Goal: Find specific page/section: Find specific page/section

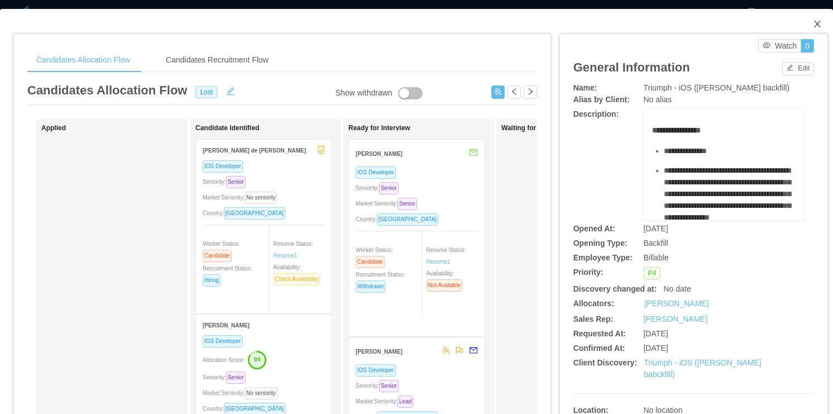
drag, startPoint x: 812, startPoint y: 25, endPoint x: 781, endPoint y: 40, distance: 33.7
click at [813, 25] on icon "icon: close" at bounding box center [817, 24] width 9 height 9
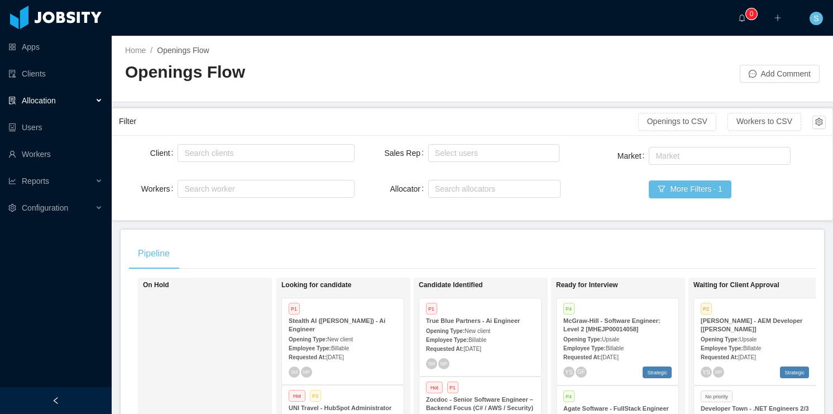
click at [815, 190] on div "More Filters · 1" at bounding box center [767, 189] width 236 height 18
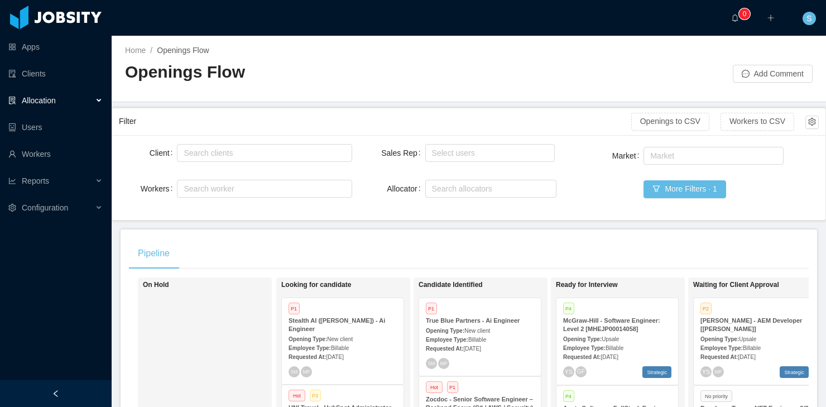
click at [219, 211] on div "Client Search clients Workers Search worker" at bounding box center [235, 177] width 233 height 71
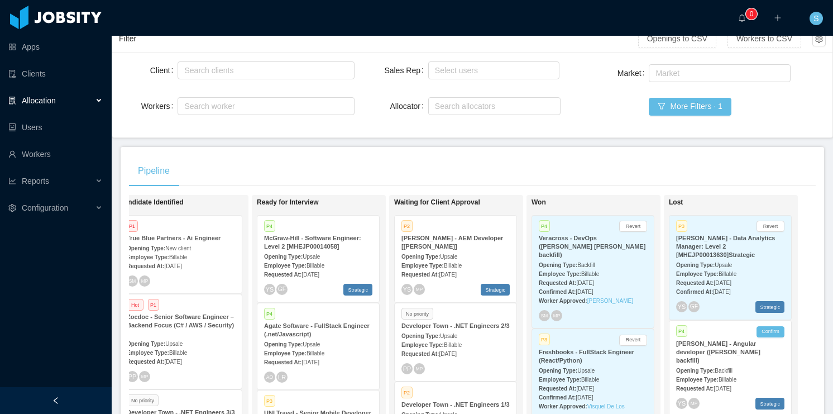
scroll to position [258, 0]
